Goal: Task Accomplishment & Management: Complete application form

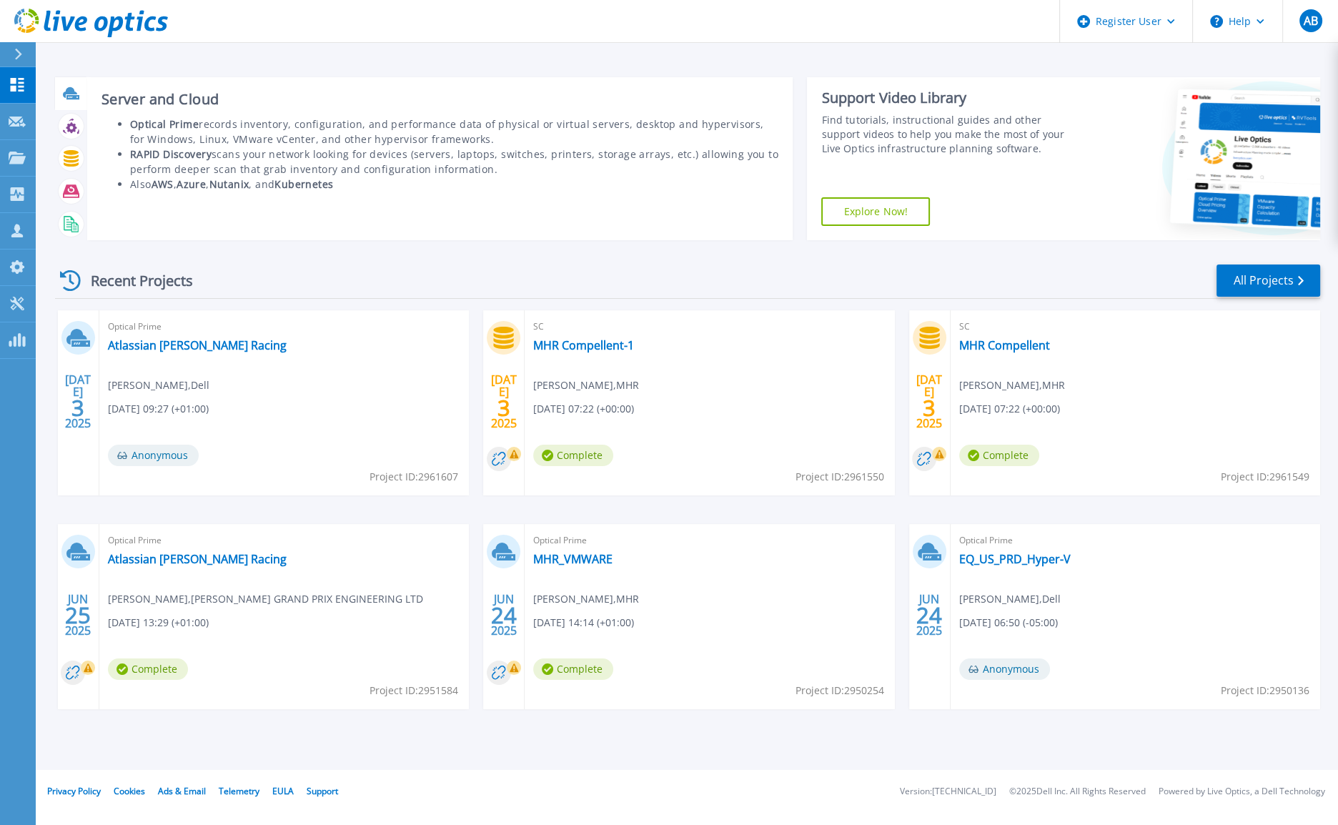
click at [71, 98] on icon at bounding box center [72, 97] width 13 height 4
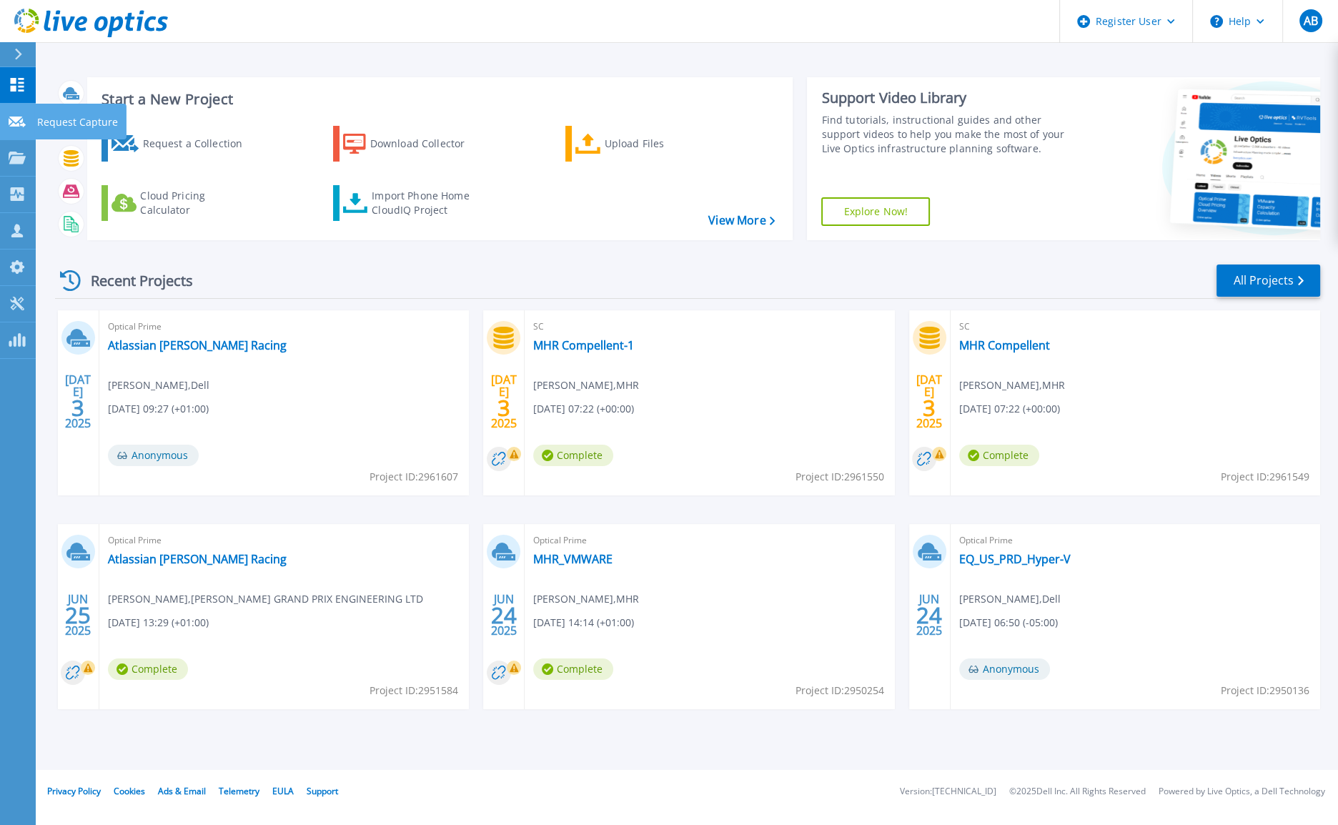
click at [60, 128] on p "Request Capture" at bounding box center [77, 122] width 81 height 37
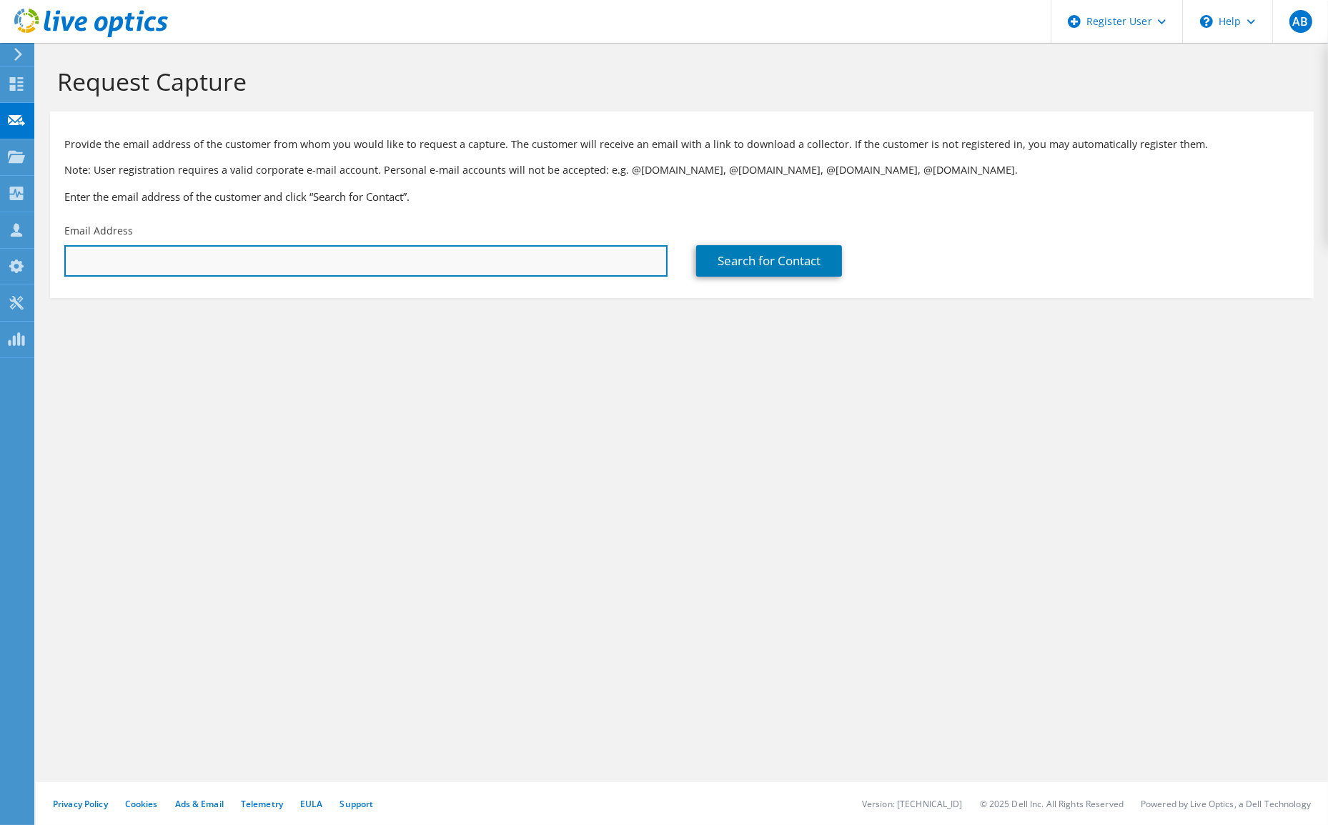
click at [344, 257] on input "text" at bounding box center [365, 260] width 603 height 31
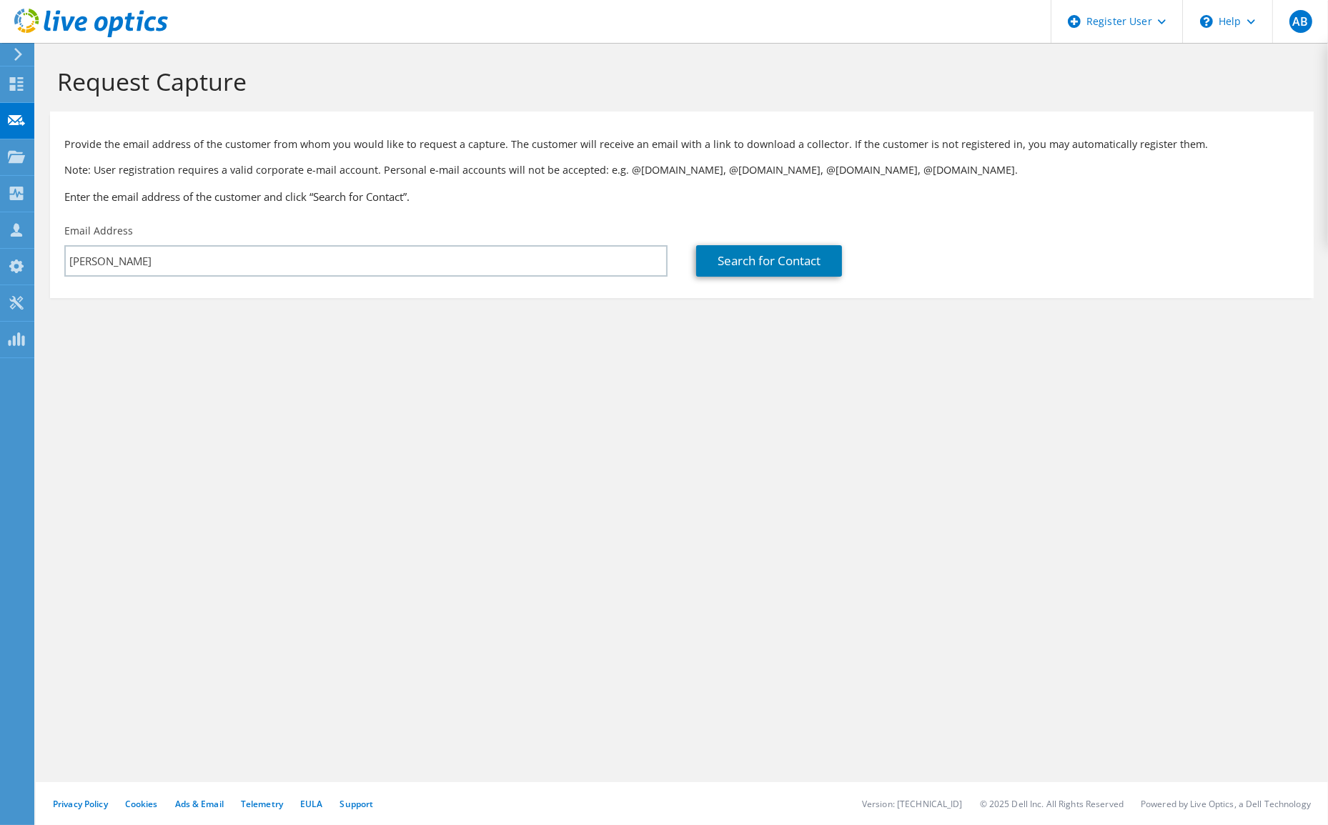
click at [540, 343] on section "Request Capture Provide the email address of the customer from whom you would l…" at bounding box center [682, 206] width 1292 height 327
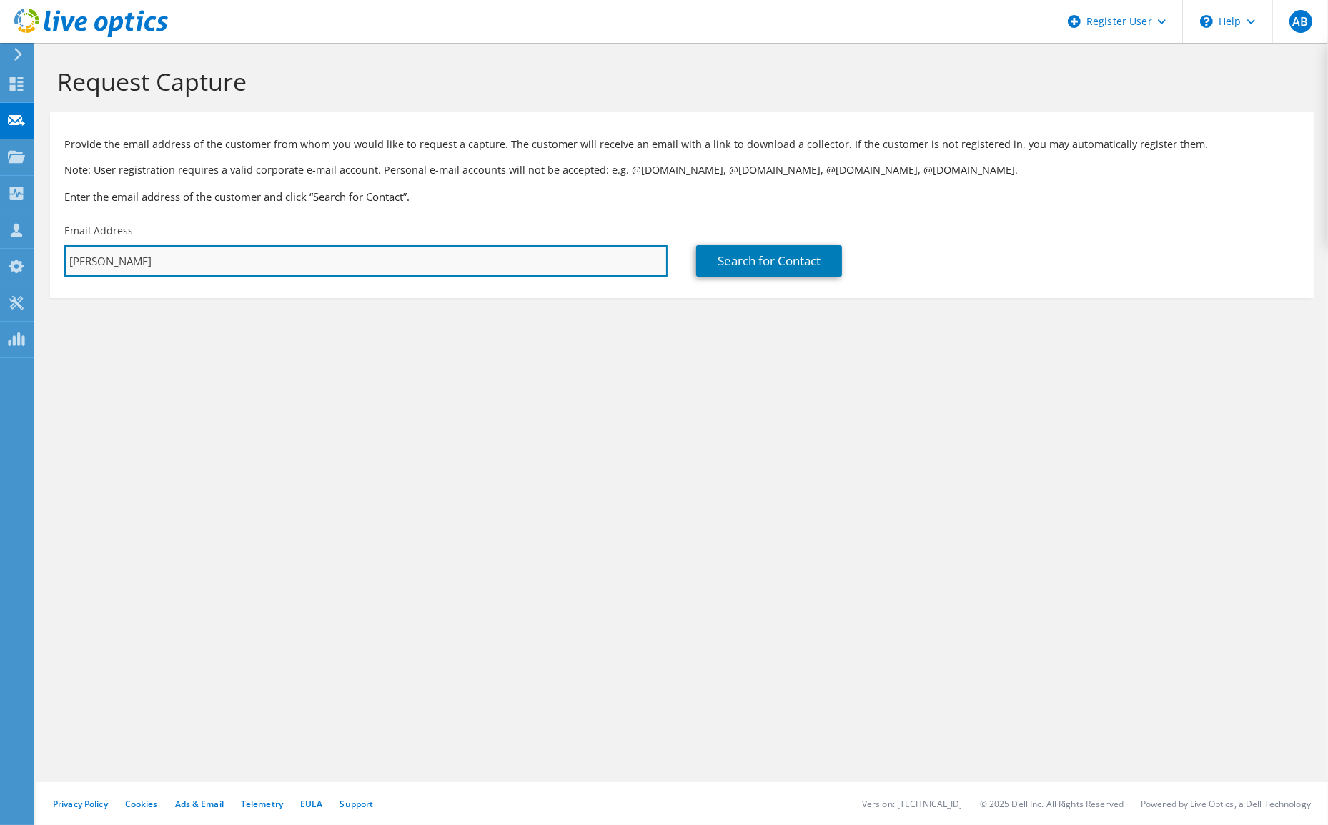
click at [527, 251] on input "adam" at bounding box center [365, 260] width 603 height 31
click at [497, 264] on input "adam" at bounding box center [365, 260] width 603 height 31
click at [250, 262] on input "adam" at bounding box center [365, 260] width 603 height 31
type input "adam.moore@equiniti.com"
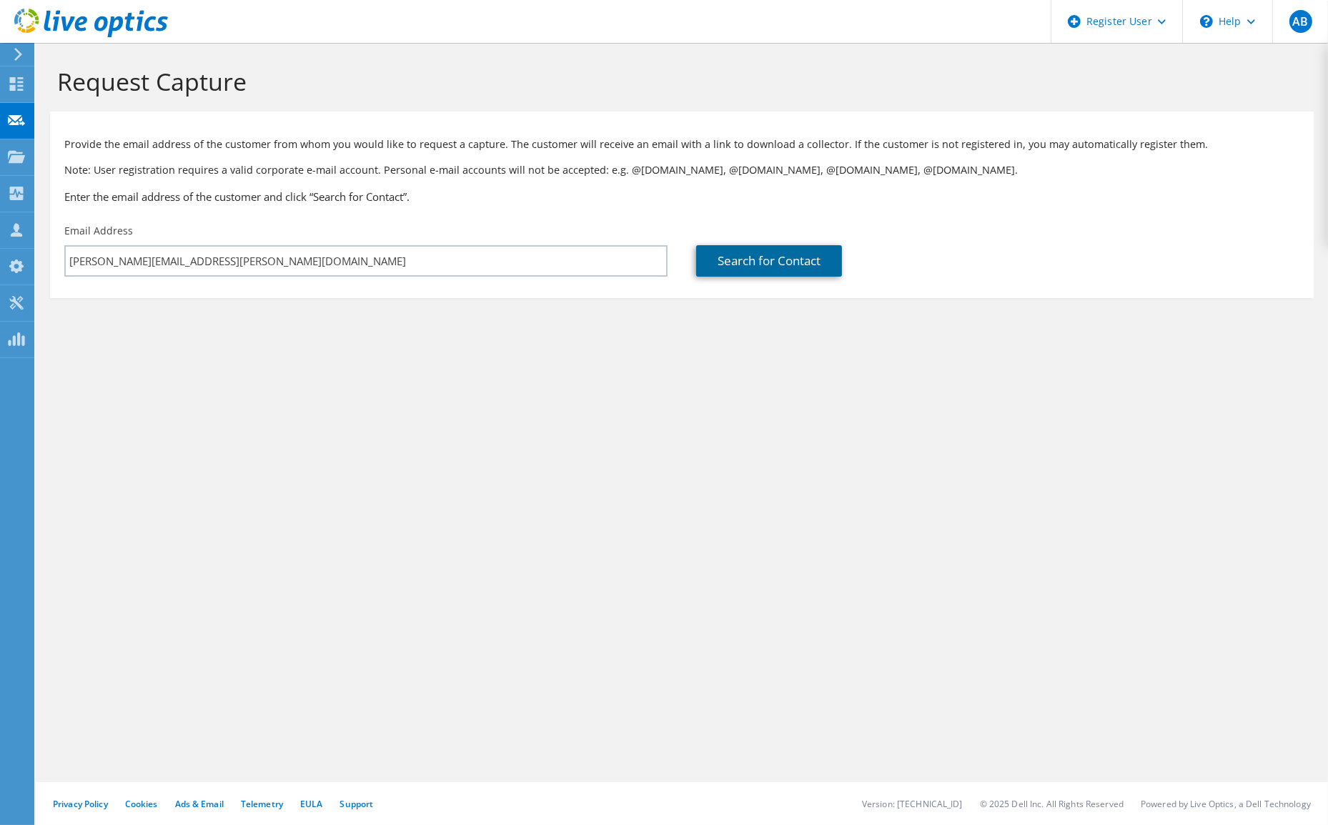
click at [823, 264] on link "Search for Contact" at bounding box center [769, 260] width 146 height 31
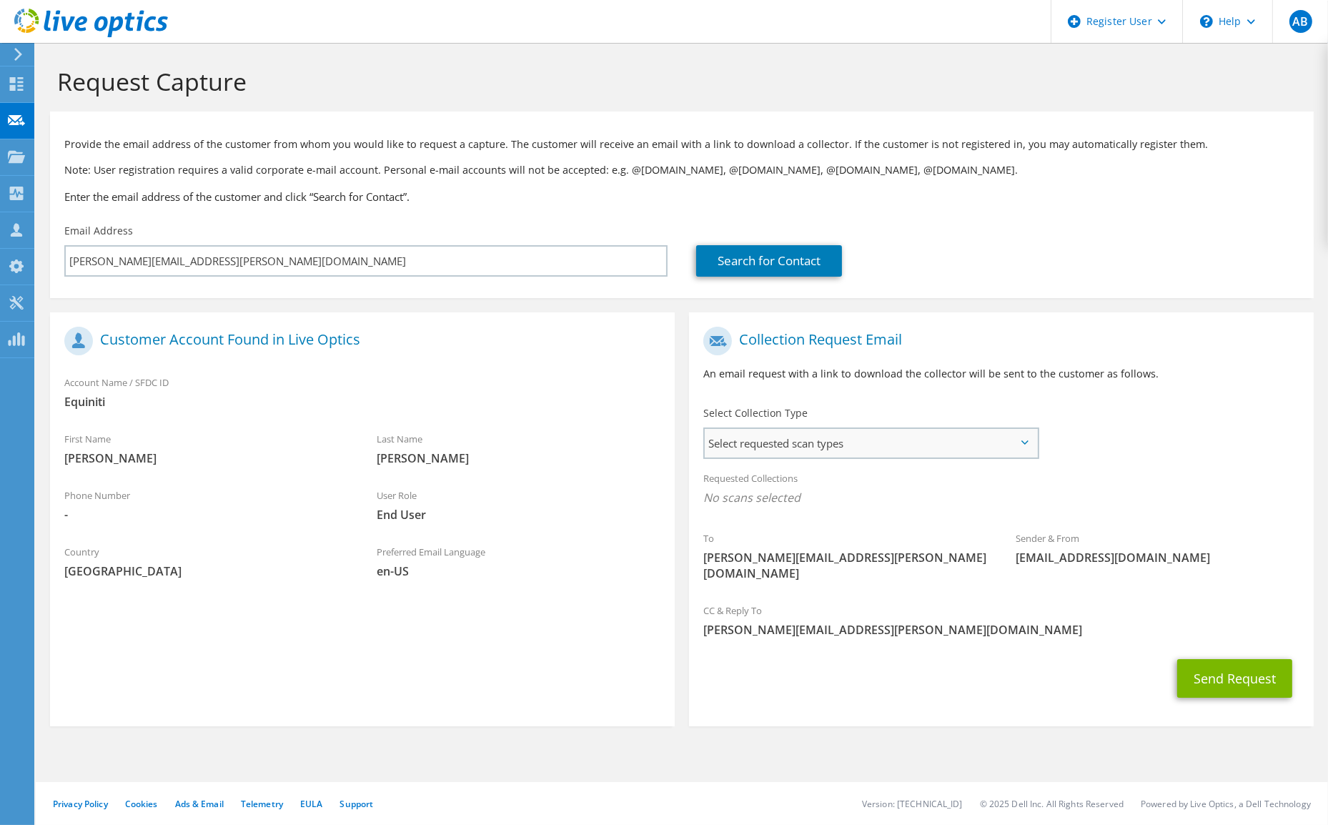
click at [823, 450] on span "Select requested scan types" at bounding box center [871, 443] width 332 height 29
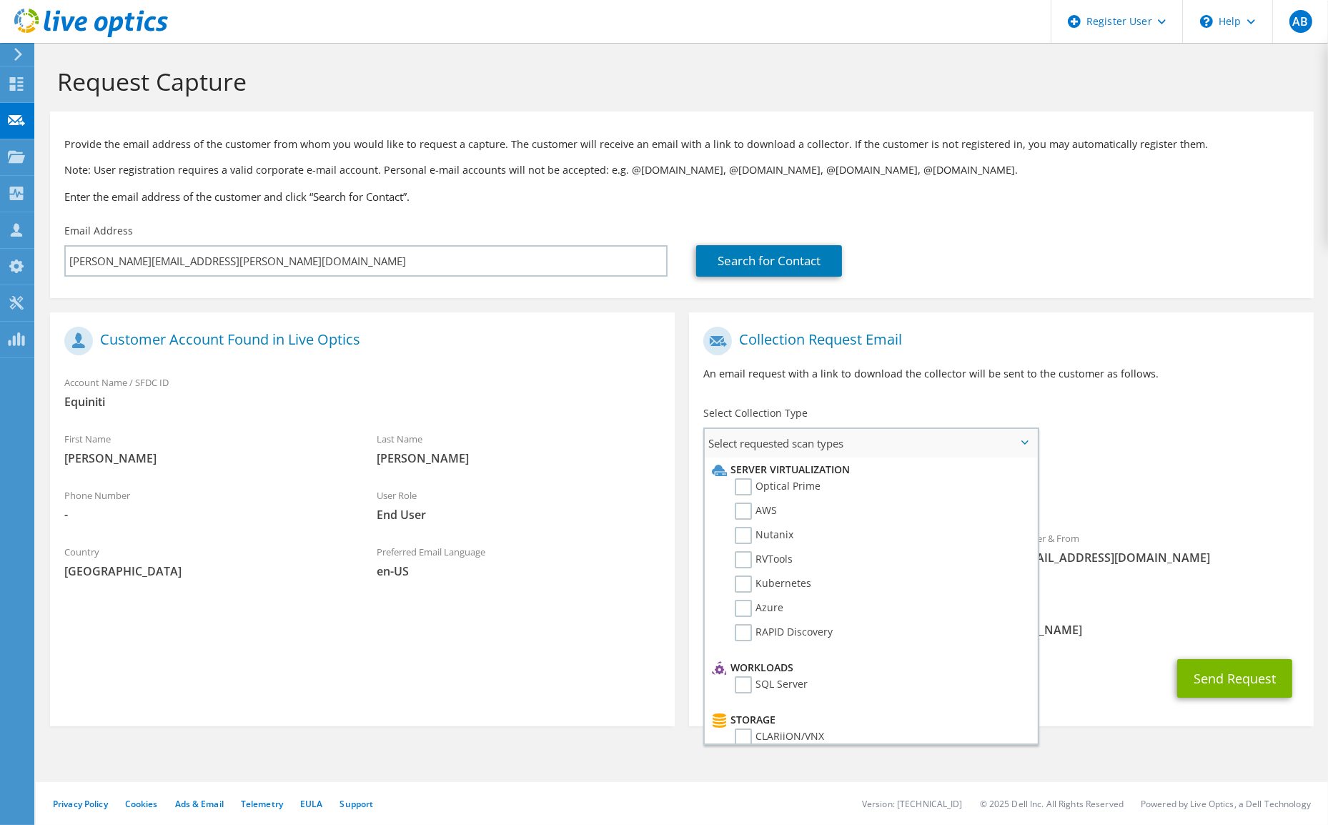
click at [1018, 447] on span "Select requested scan types" at bounding box center [871, 443] width 332 height 29
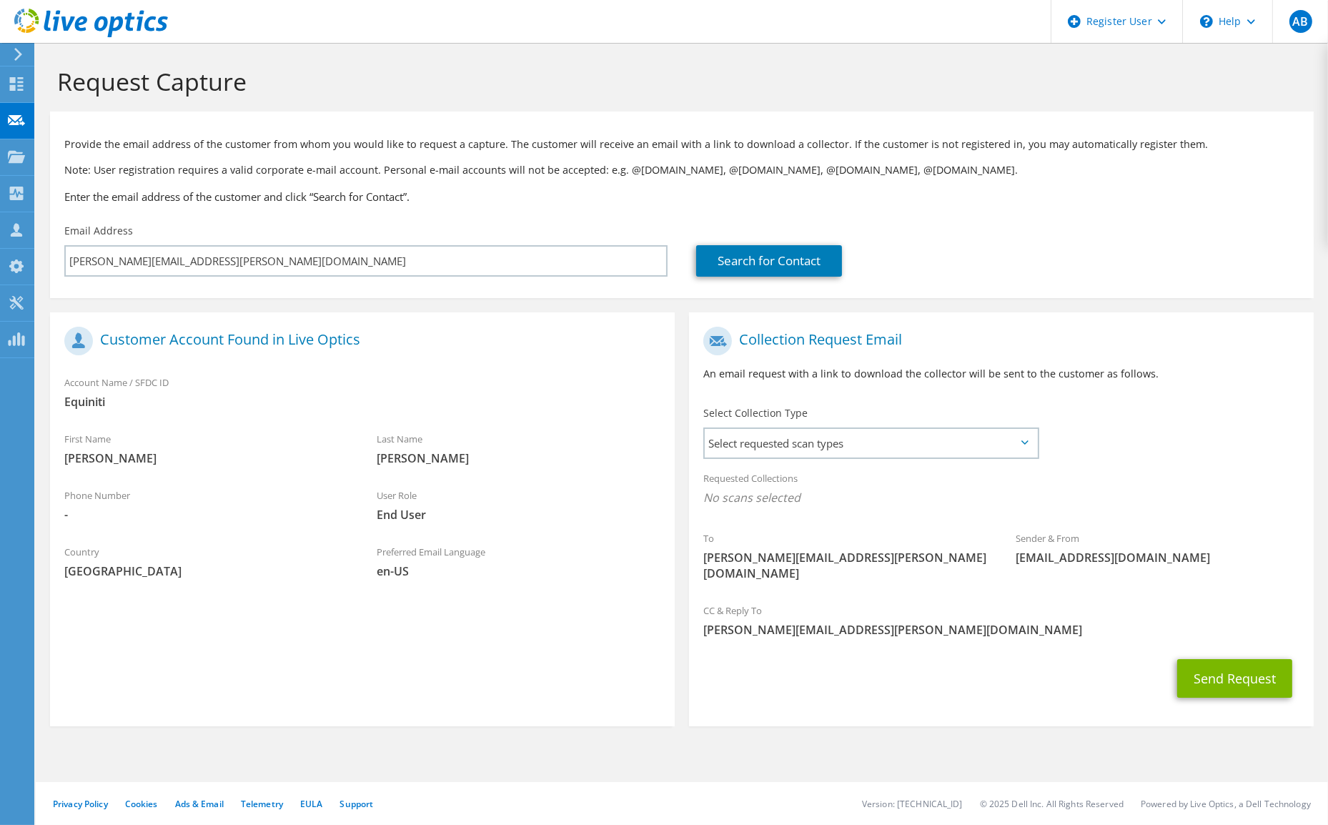
click at [1144, 428] on div "To adam.moore@equiniti.com Sender & From liveoptics@liveoptics.com" at bounding box center [1001, 458] width 625 height 276
click at [1017, 443] on span "Select requested scan types" at bounding box center [871, 443] width 332 height 29
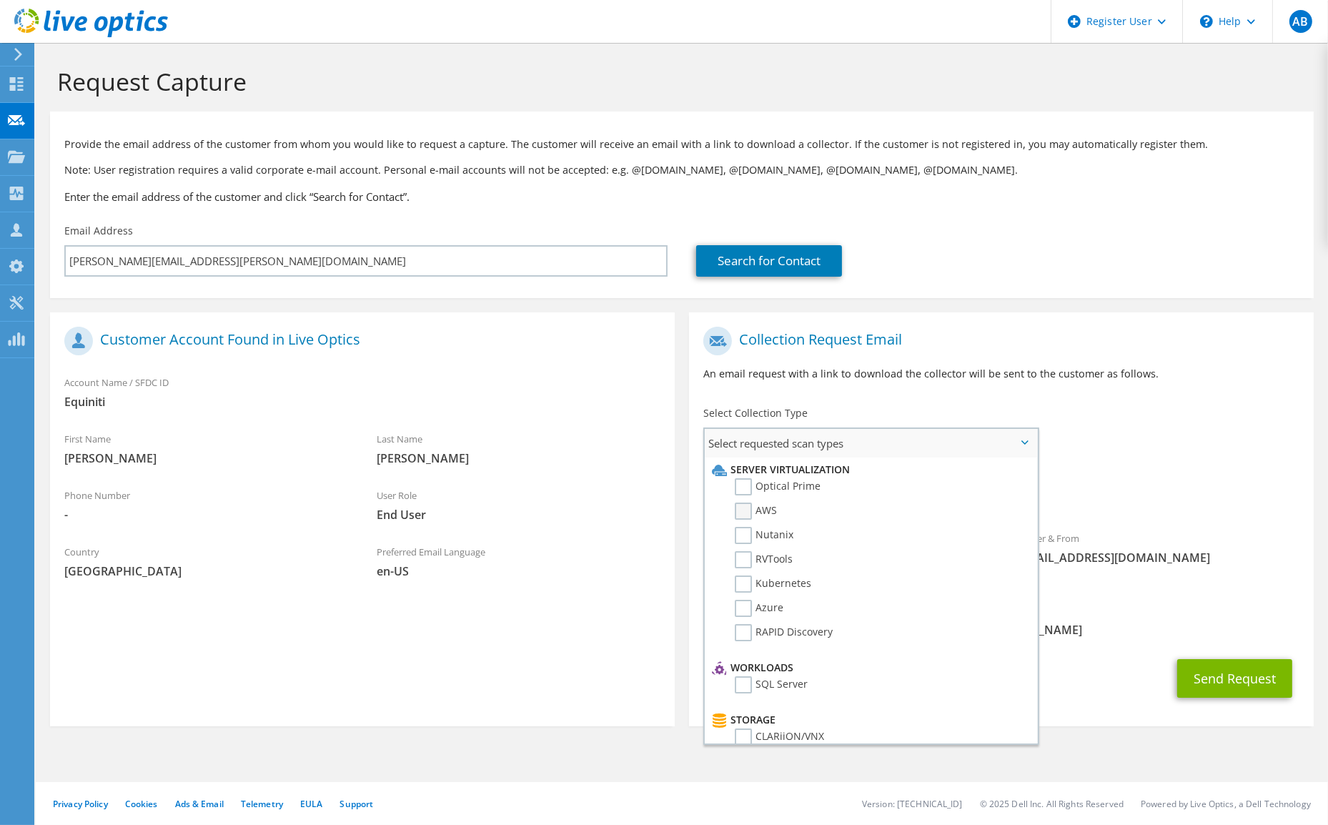
click at [753, 515] on label "AWS" at bounding box center [756, 511] width 42 height 17
click at [0, 0] on input "AWS" at bounding box center [0, 0] width 0 height 0
click at [967, 390] on div "Collection Request Email An email request with a link to download the collector…" at bounding box center [1001, 359] width 625 height 79
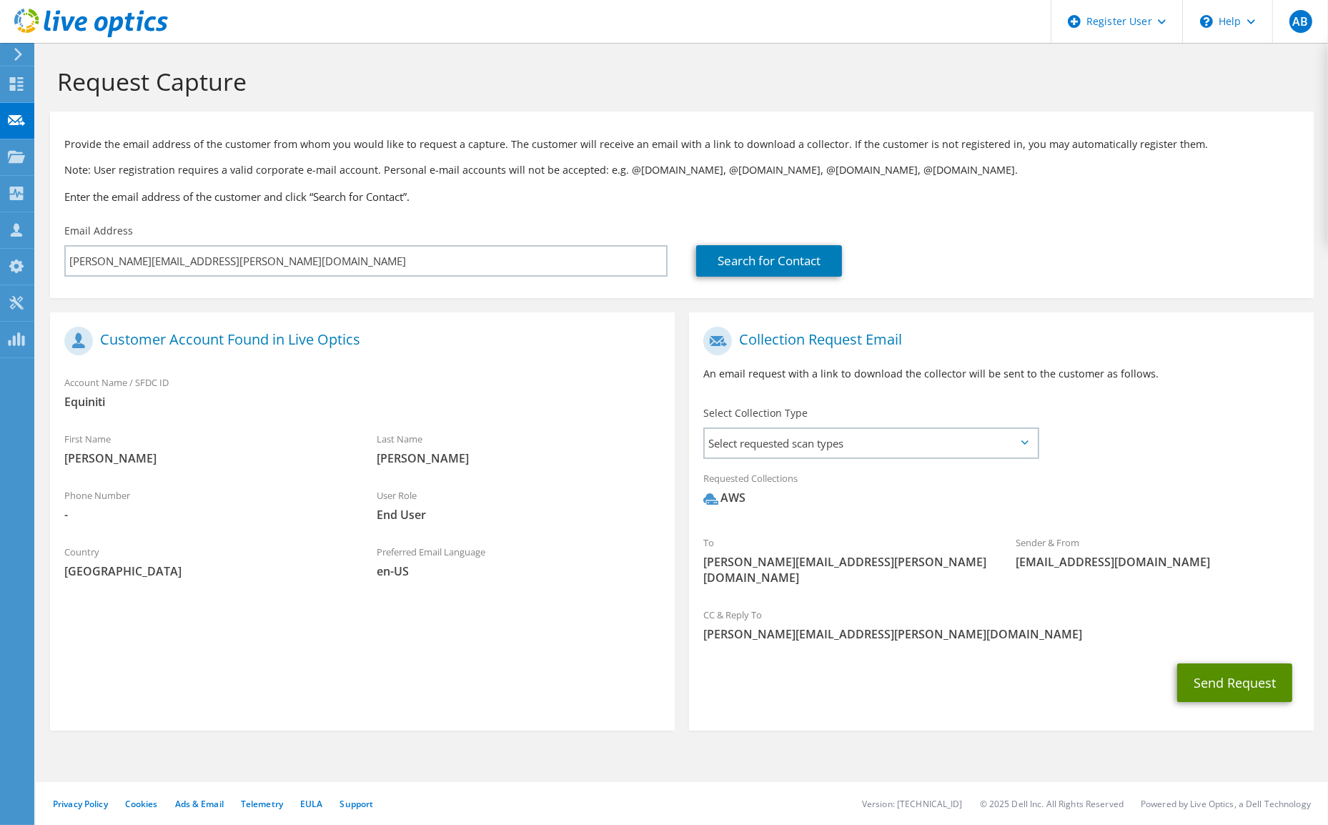
click at [1207, 663] on button "Send Request" at bounding box center [1234, 682] width 115 height 39
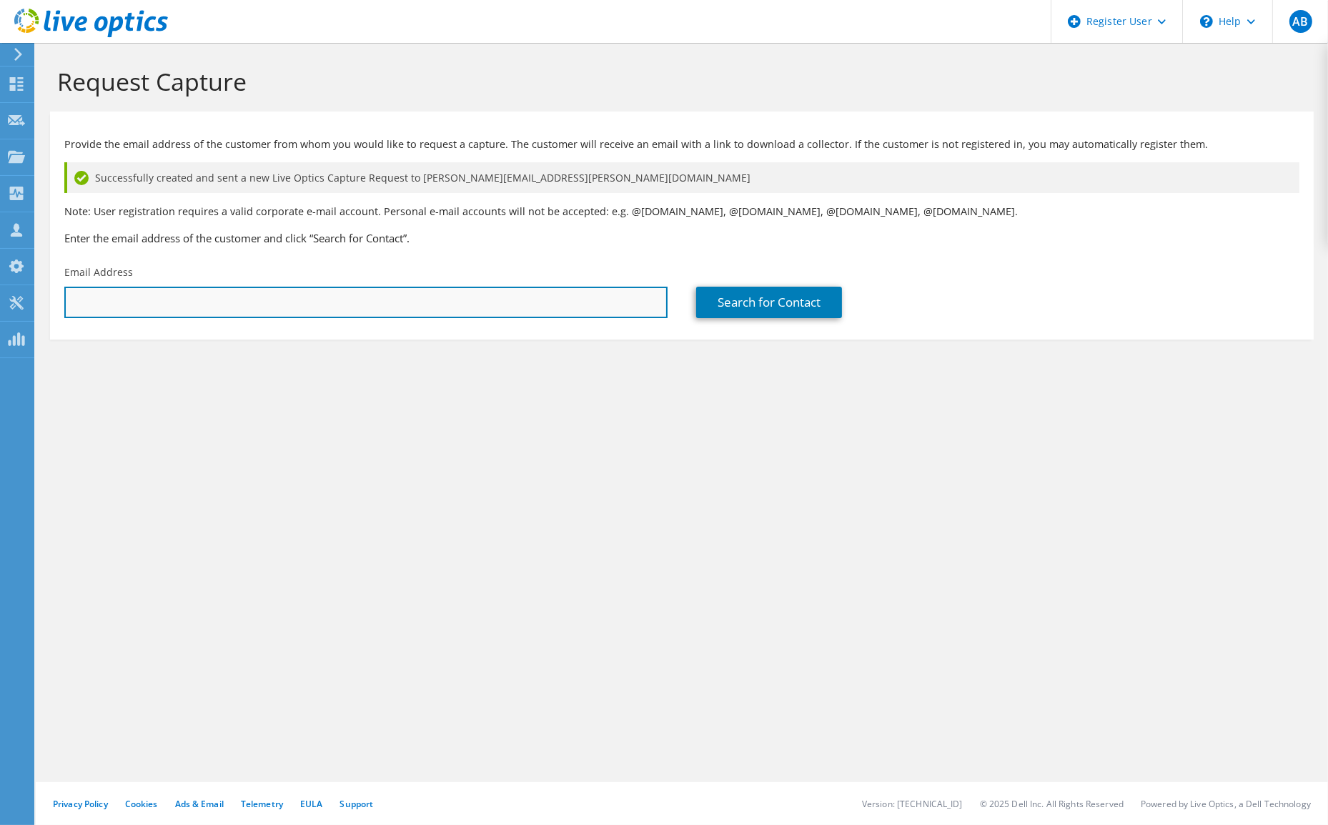
click at [314, 301] on input "text" at bounding box center [365, 302] width 603 height 31
paste input "stuart.humphrey@equiniti.com"
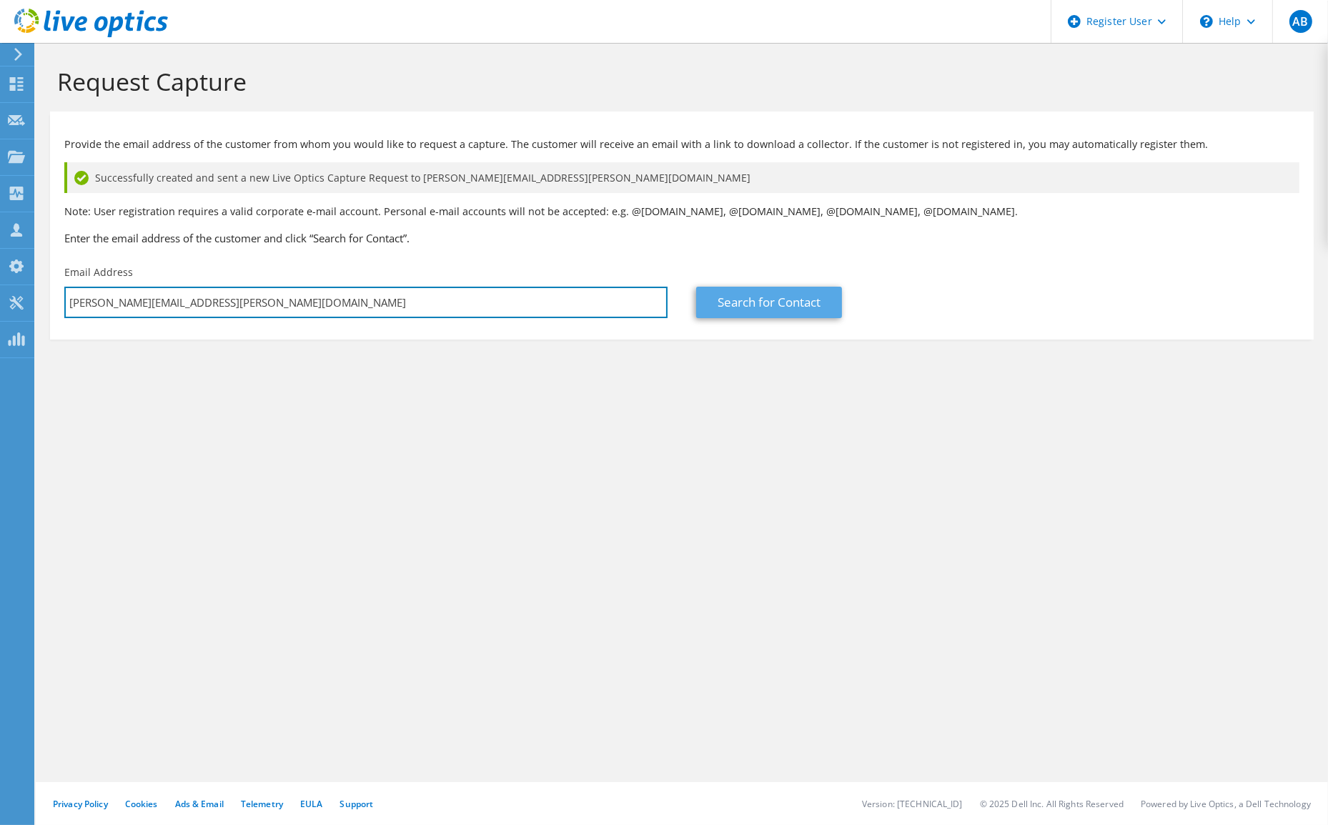
type input "stuart.humphrey@equiniti.com"
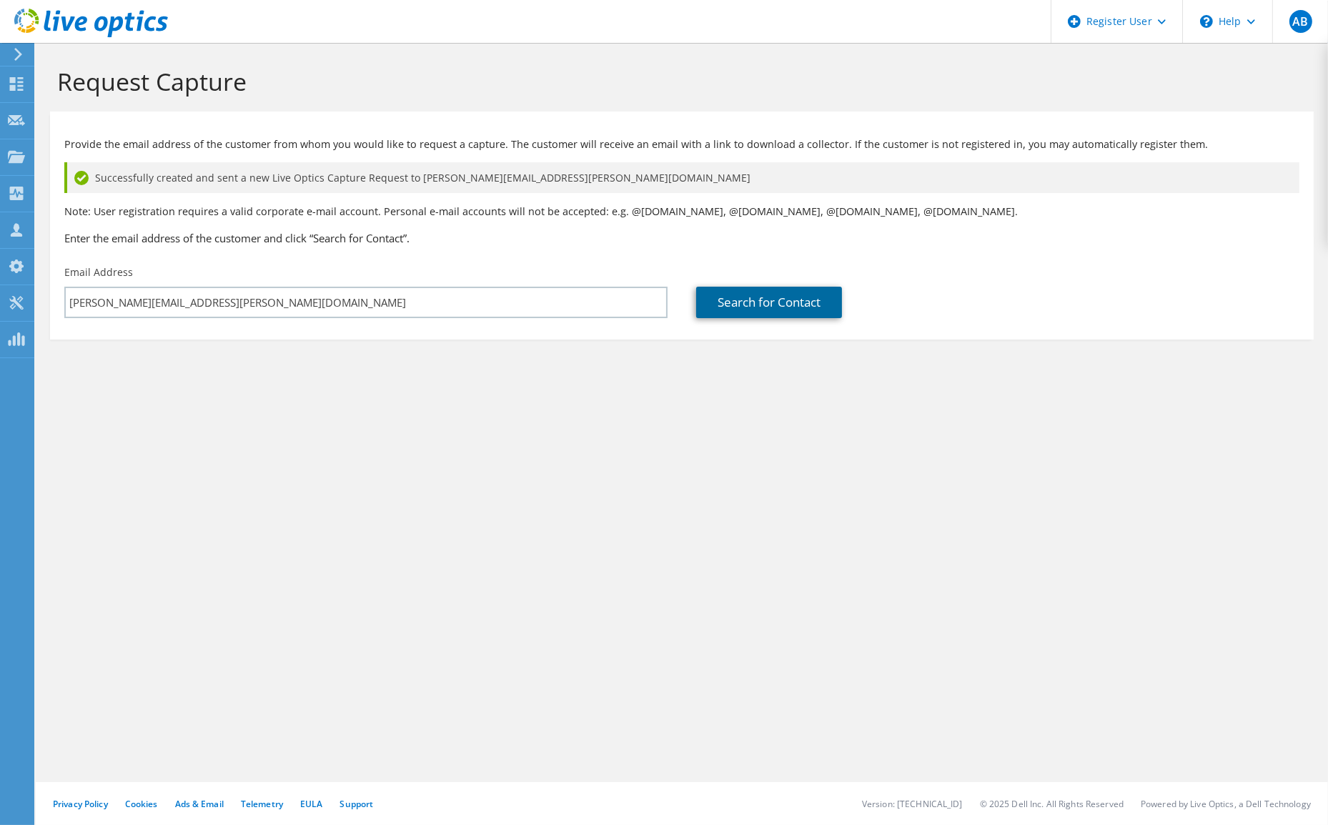
click at [728, 312] on link "Search for Contact" at bounding box center [769, 302] width 146 height 31
type input "Equiniti"
type input "Stuart"
type input "Humphrey"
type input "[GEOGRAPHIC_DATA]"
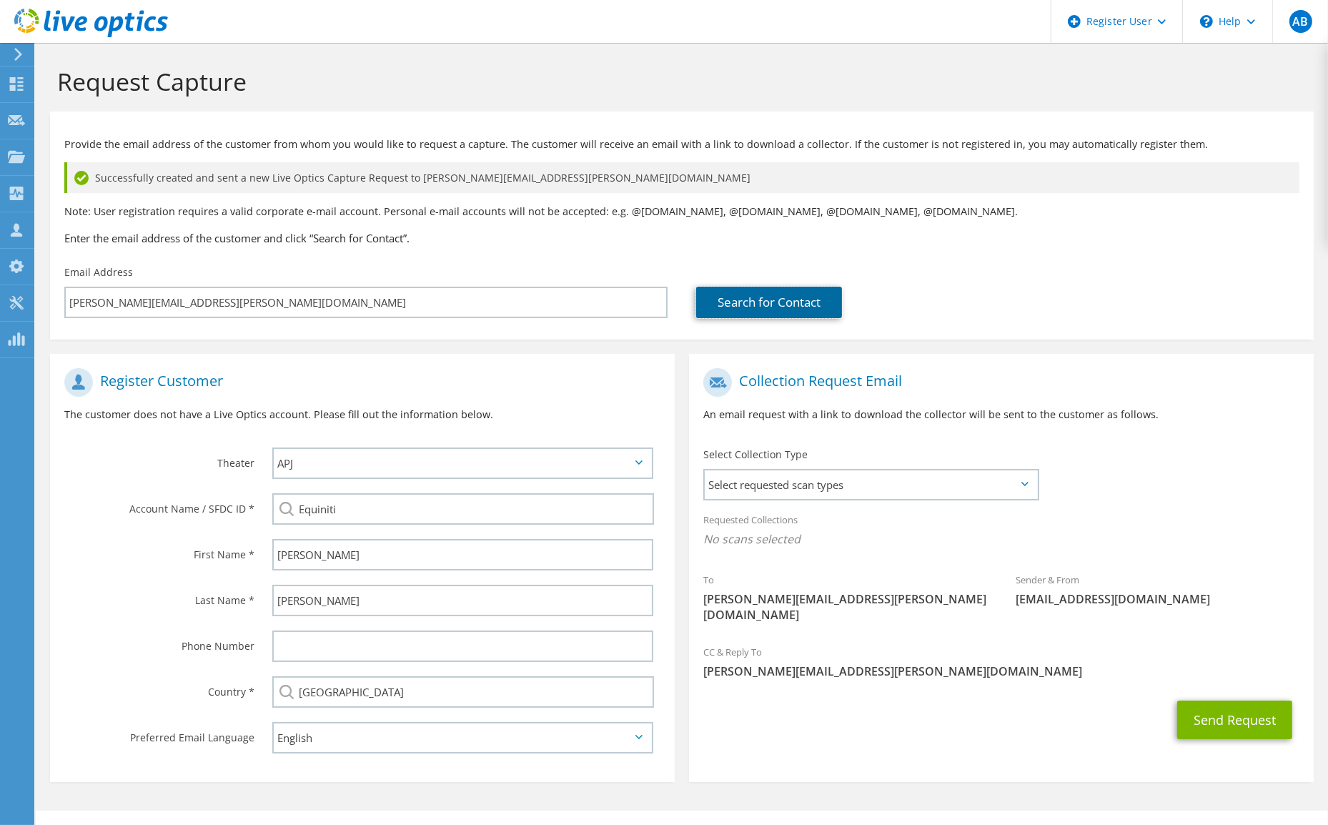
scroll to position [31, 0]
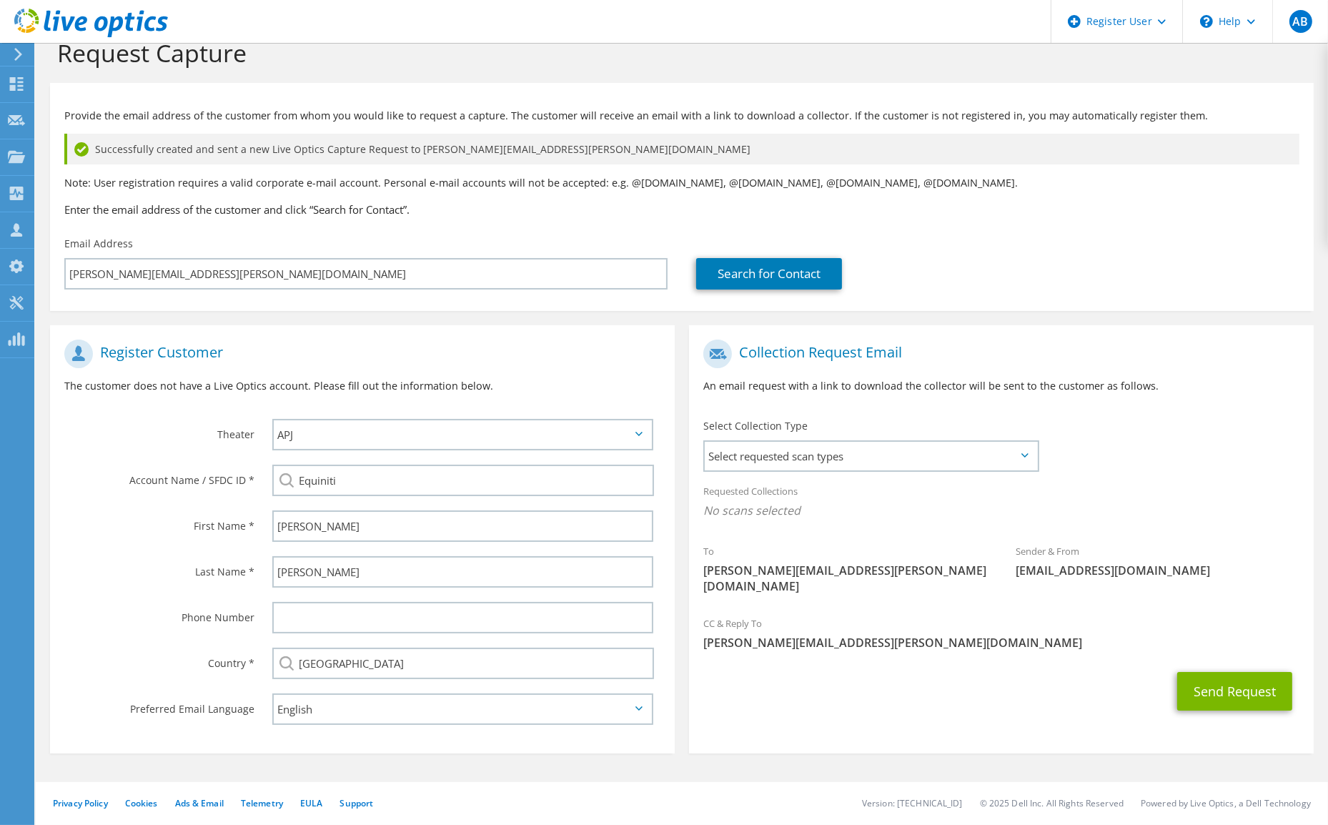
click at [638, 432] on icon at bounding box center [638, 434] width 7 height 4
click at [470, 429] on select "APJ EMEA NA/LATAM" at bounding box center [462, 434] width 381 height 31
select select "2"
click at [272, 419] on select "APJ EMEA NA/LATAM" at bounding box center [462, 434] width 381 height 31
click at [794, 450] on span "Select requested scan types" at bounding box center [871, 456] width 332 height 29
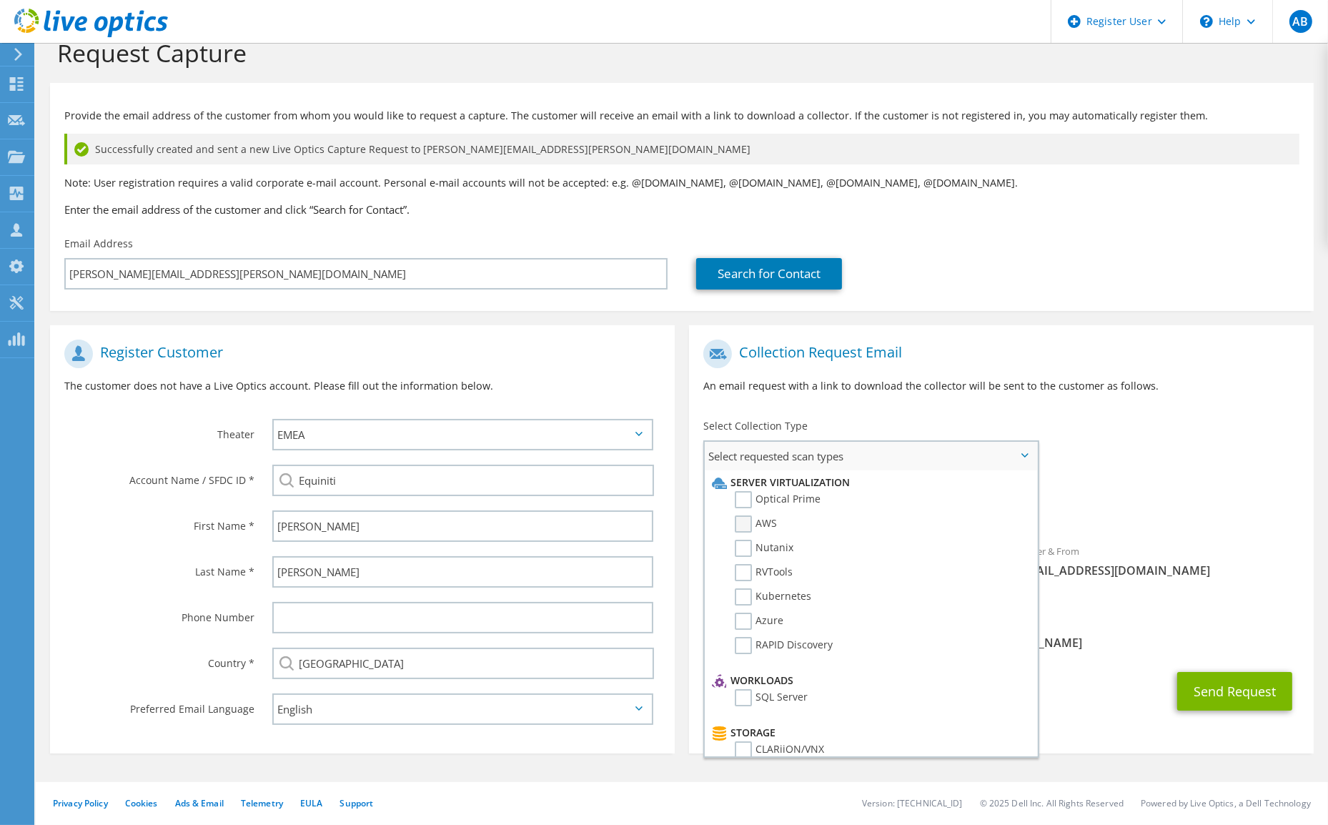
click at [743, 525] on label "AWS" at bounding box center [756, 523] width 42 height 17
click at [0, 0] on input "AWS" at bounding box center [0, 0] width 0 height 0
click at [1164, 617] on div "CC & Reply To Andy.Bray@Dell.com" at bounding box center [1001, 637] width 625 height 49
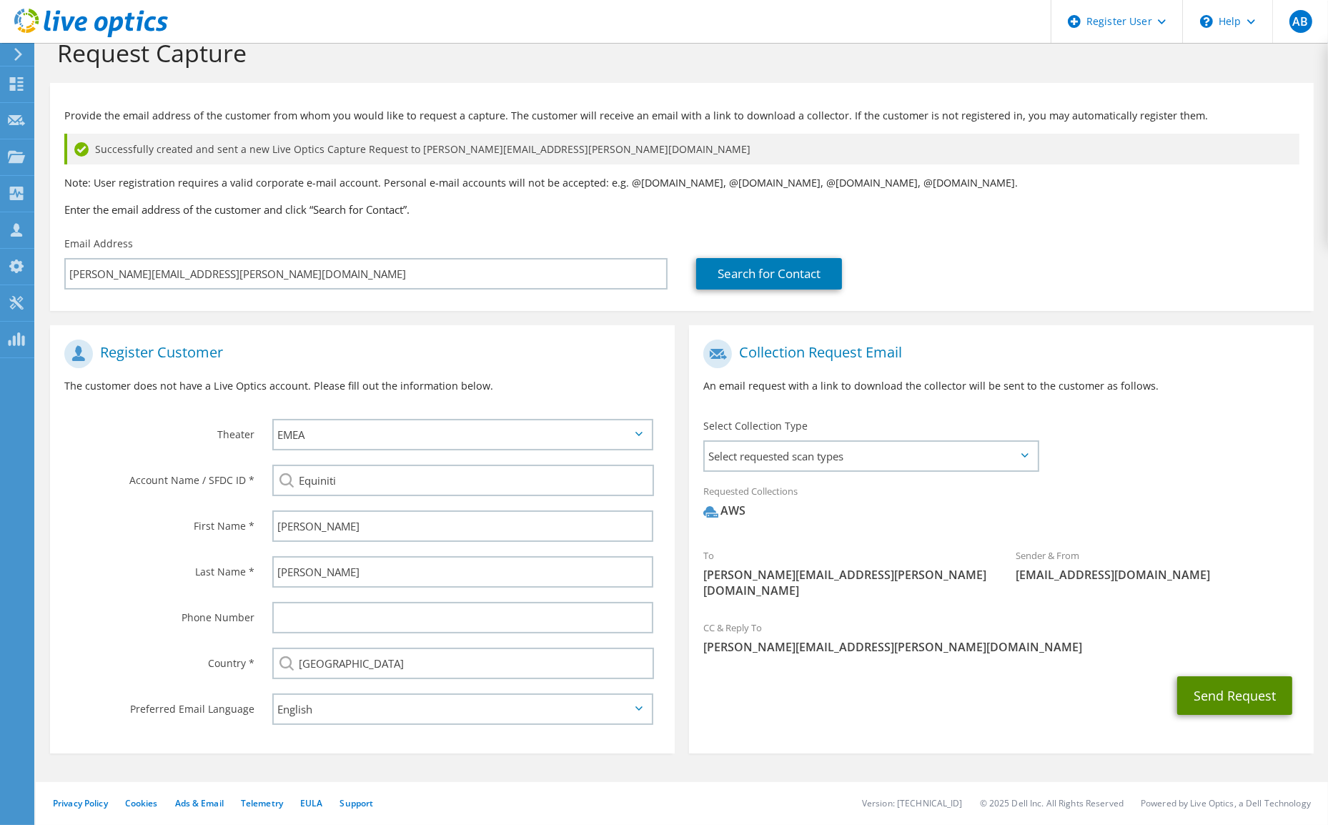
click at [1208, 676] on button "Send Request" at bounding box center [1234, 695] width 115 height 39
